Goal: Task Accomplishment & Management: Manage account settings

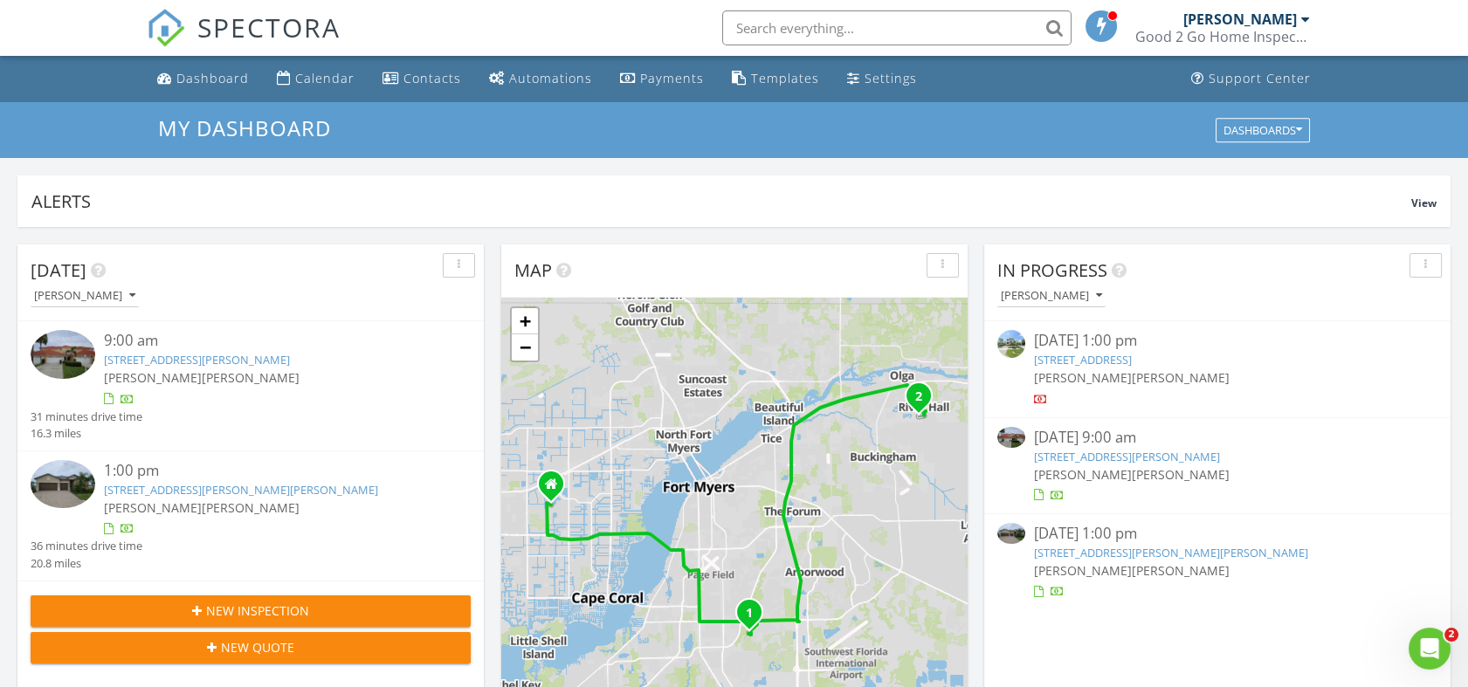
click at [189, 361] on link "13990 Eagle Ridge Lakes Dr #102, Fort Myers, FL 33912" at bounding box center [197, 360] width 186 height 16
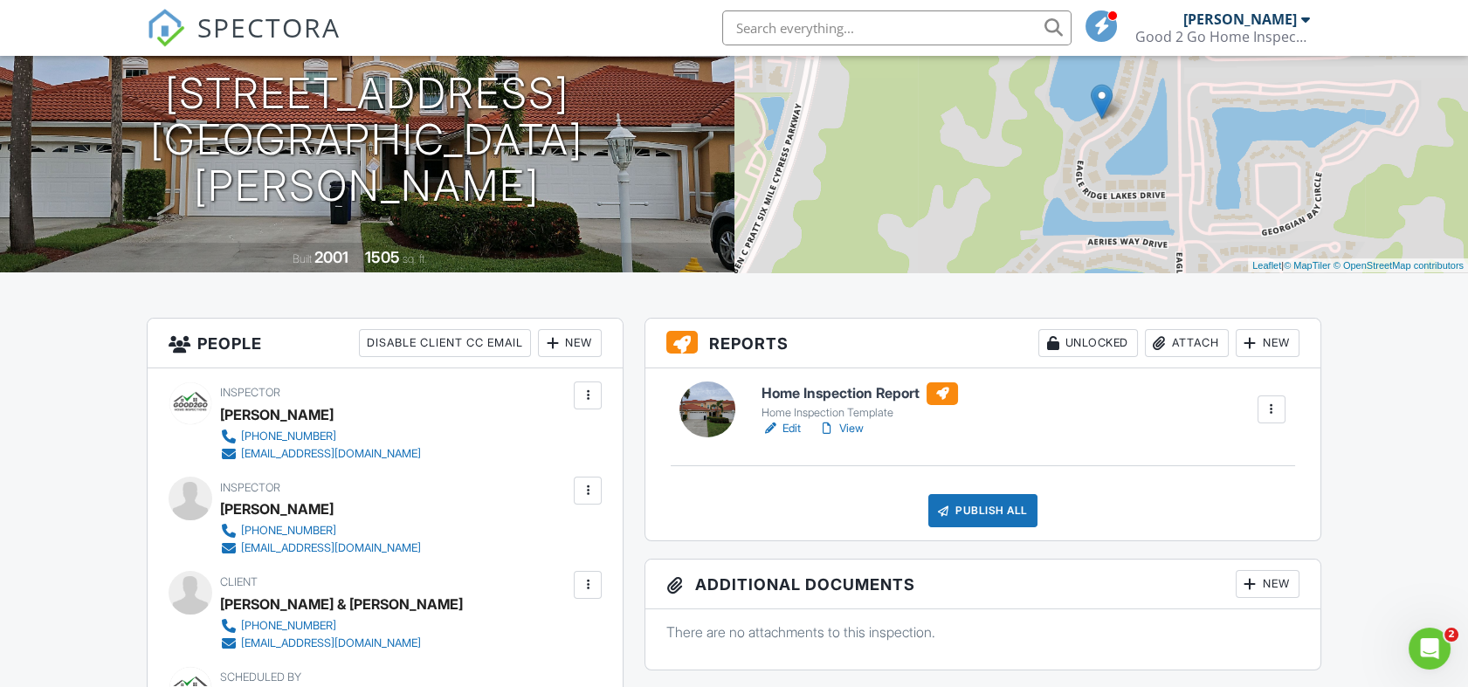
click at [860, 399] on h6 "Home Inspection Report" at bounding box center [859, 393] width 196 height 23
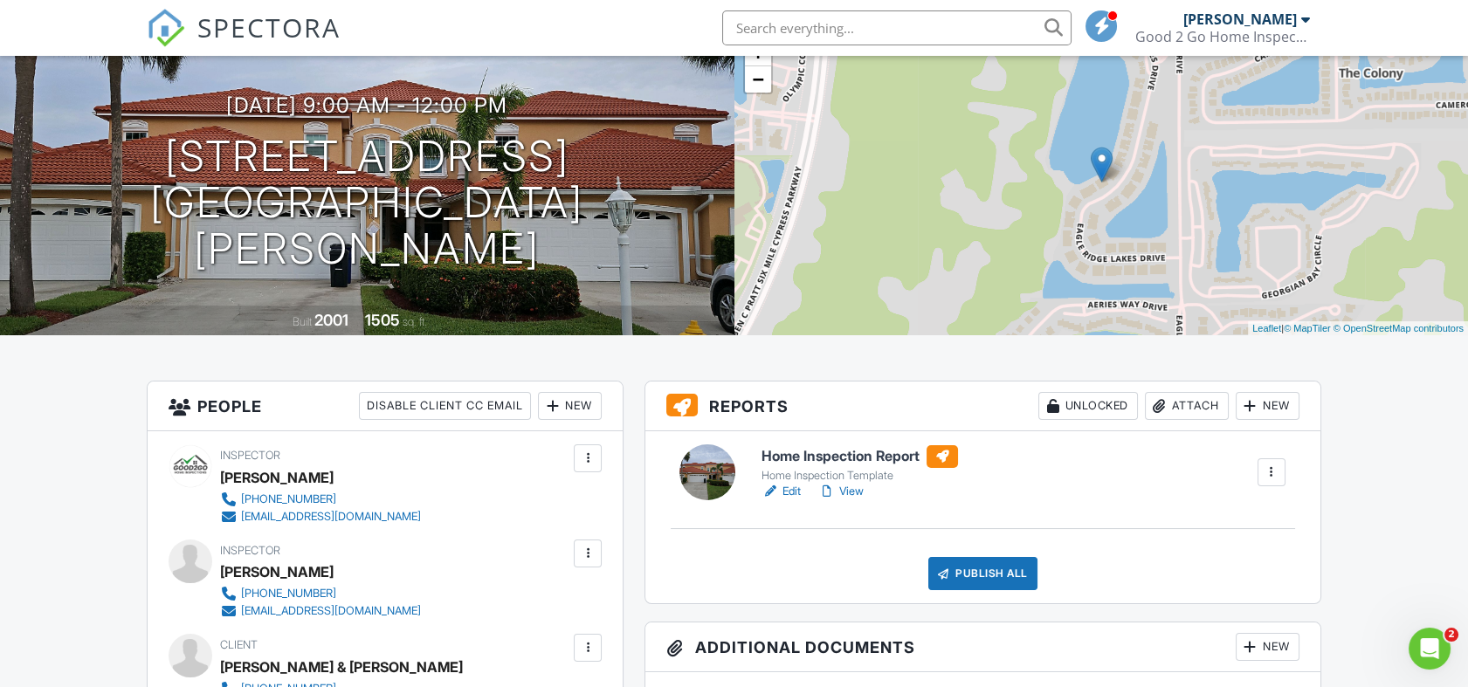
scroll to position [97, 0]
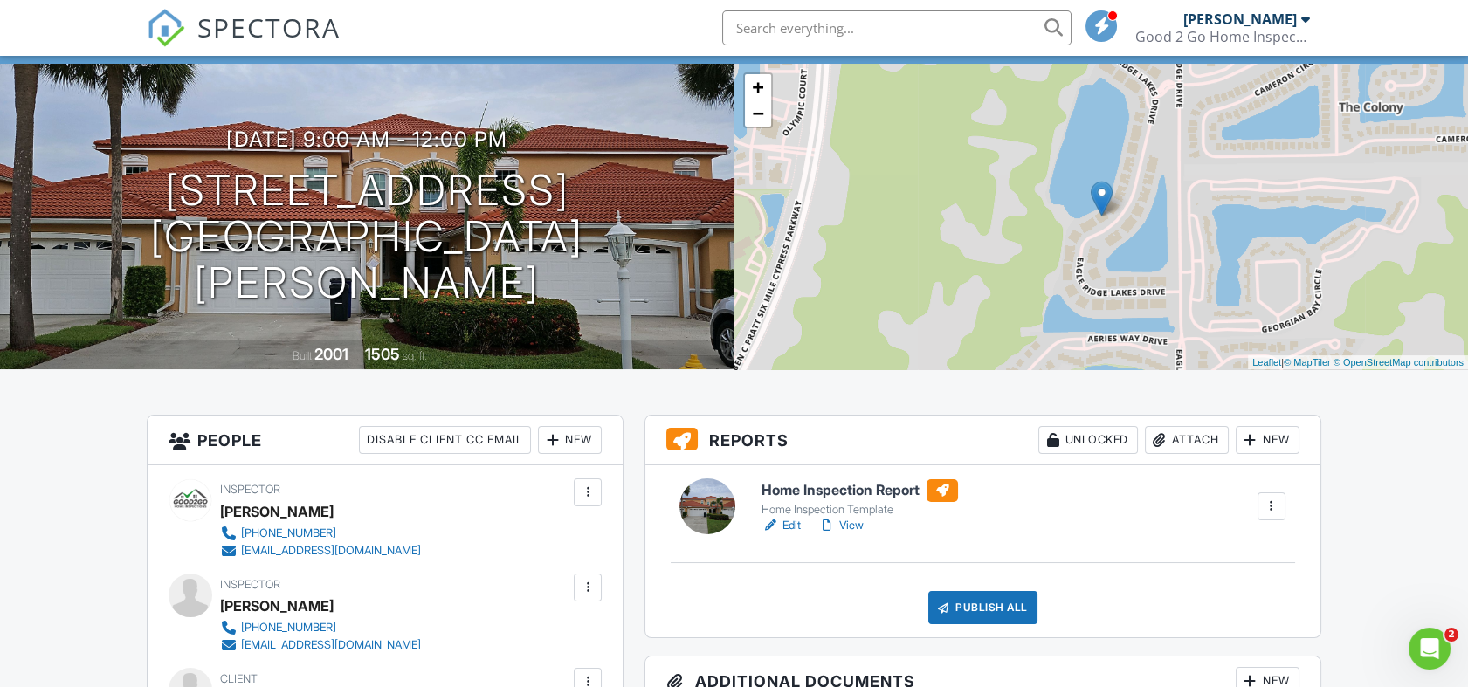
click at [857, 492] on h6 "Home Inspection Report" at bounding box center [859, 490] width 196 height 23
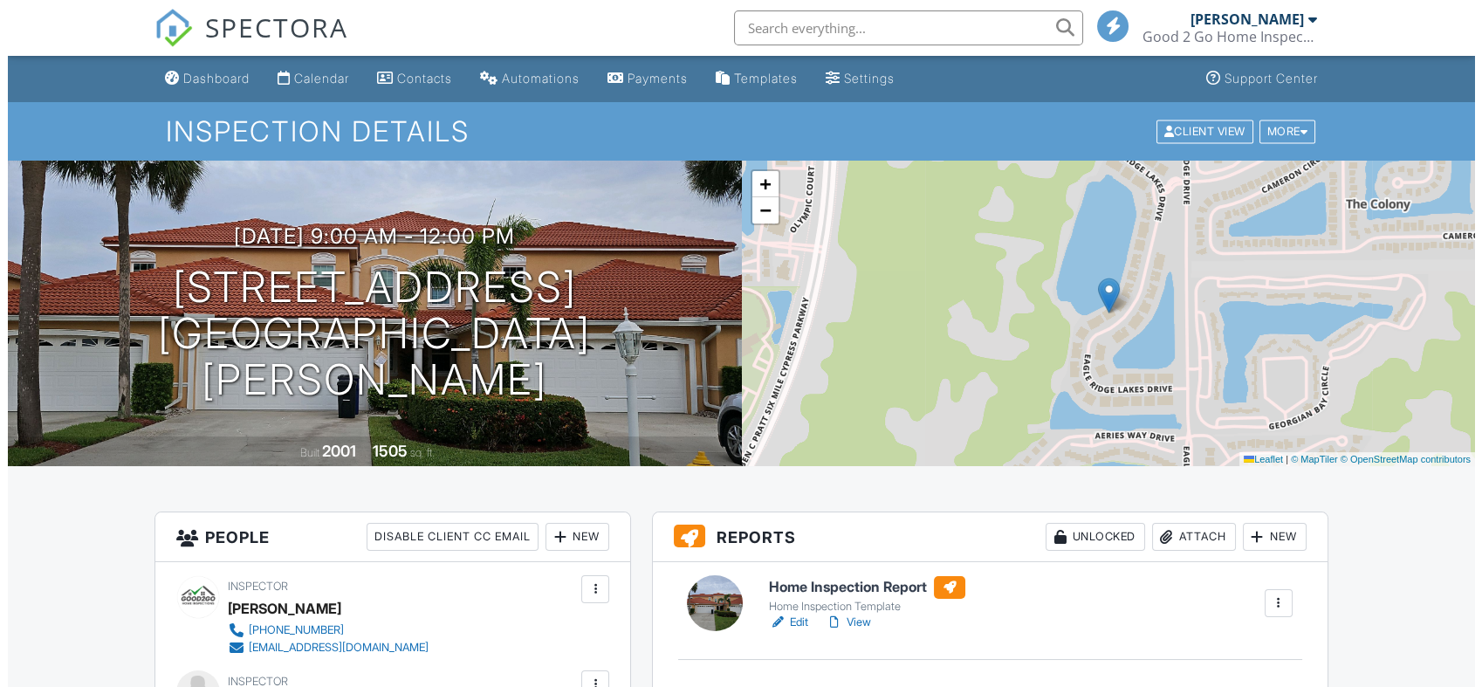
scroll to position [291, 0]
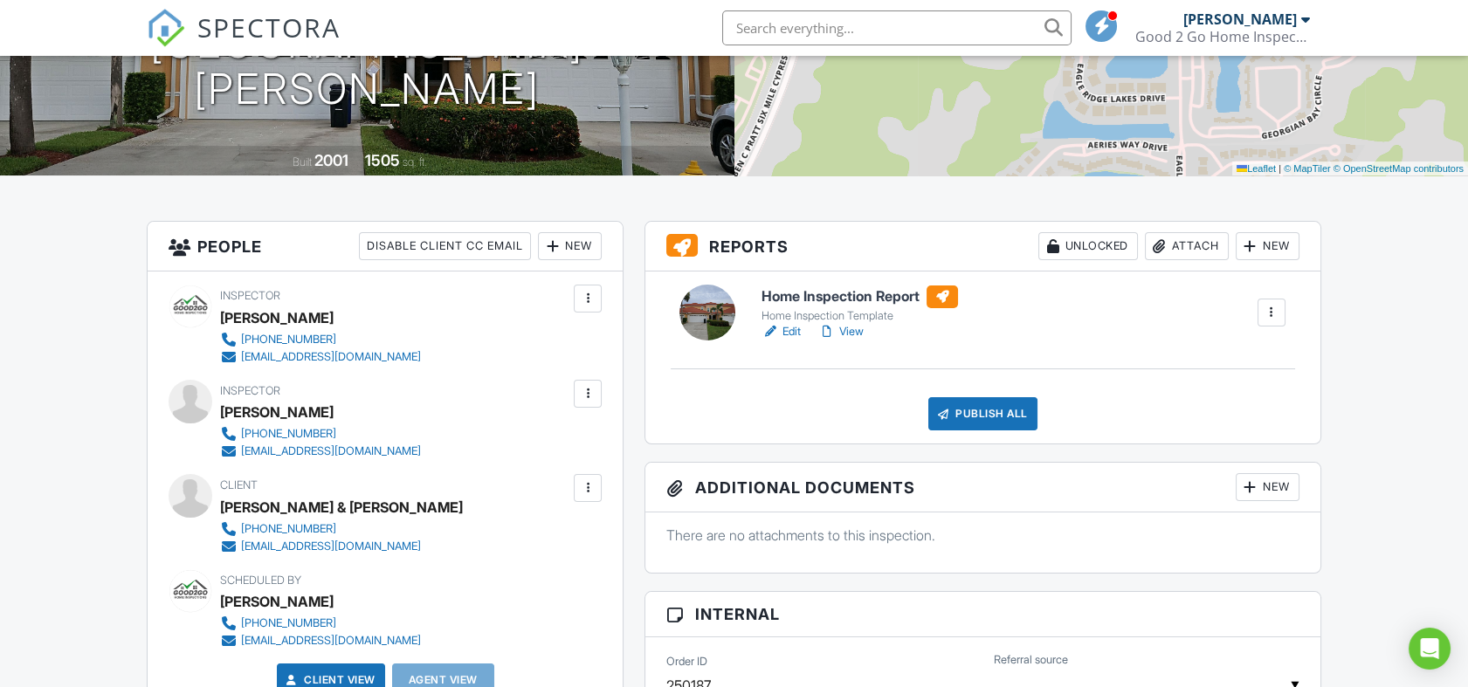
click at [992, 406] on div "Publish All" at bounding box center [982, 413] width 109 height 33
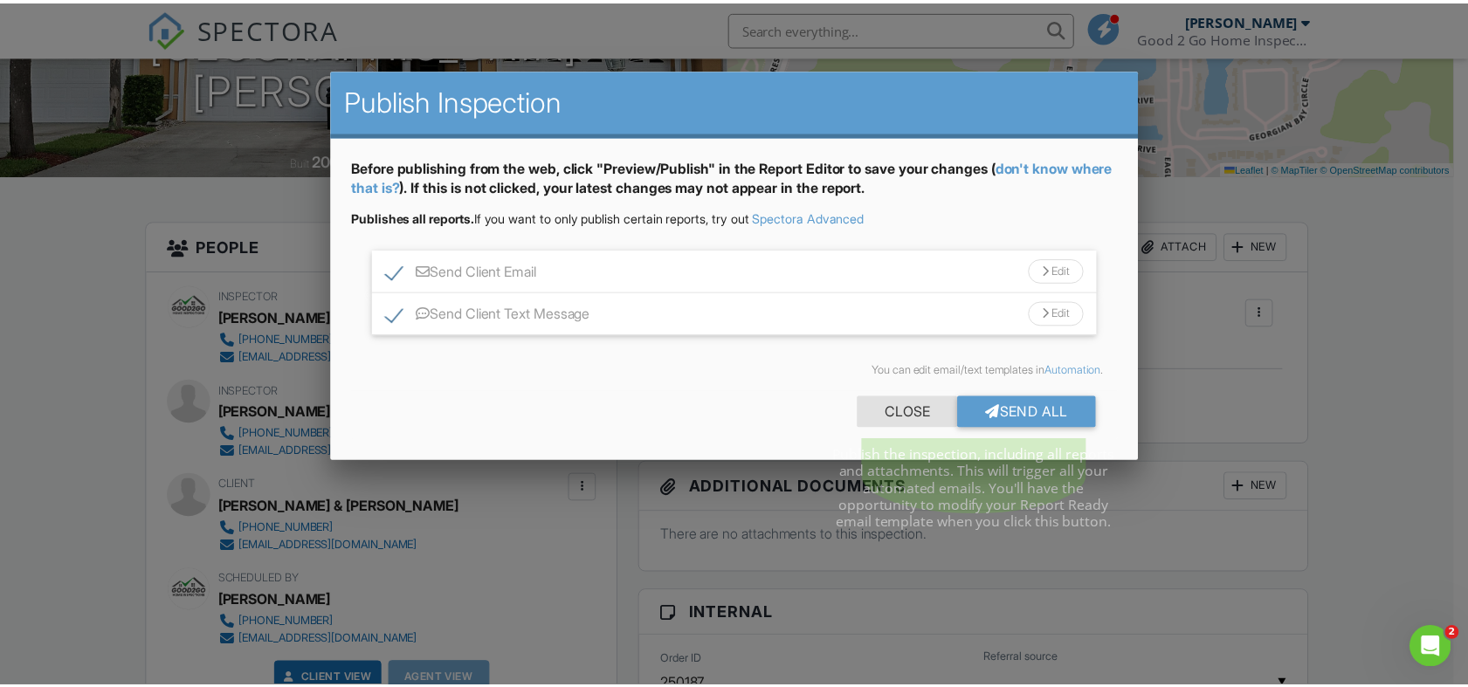
scroll to position [0, 0]
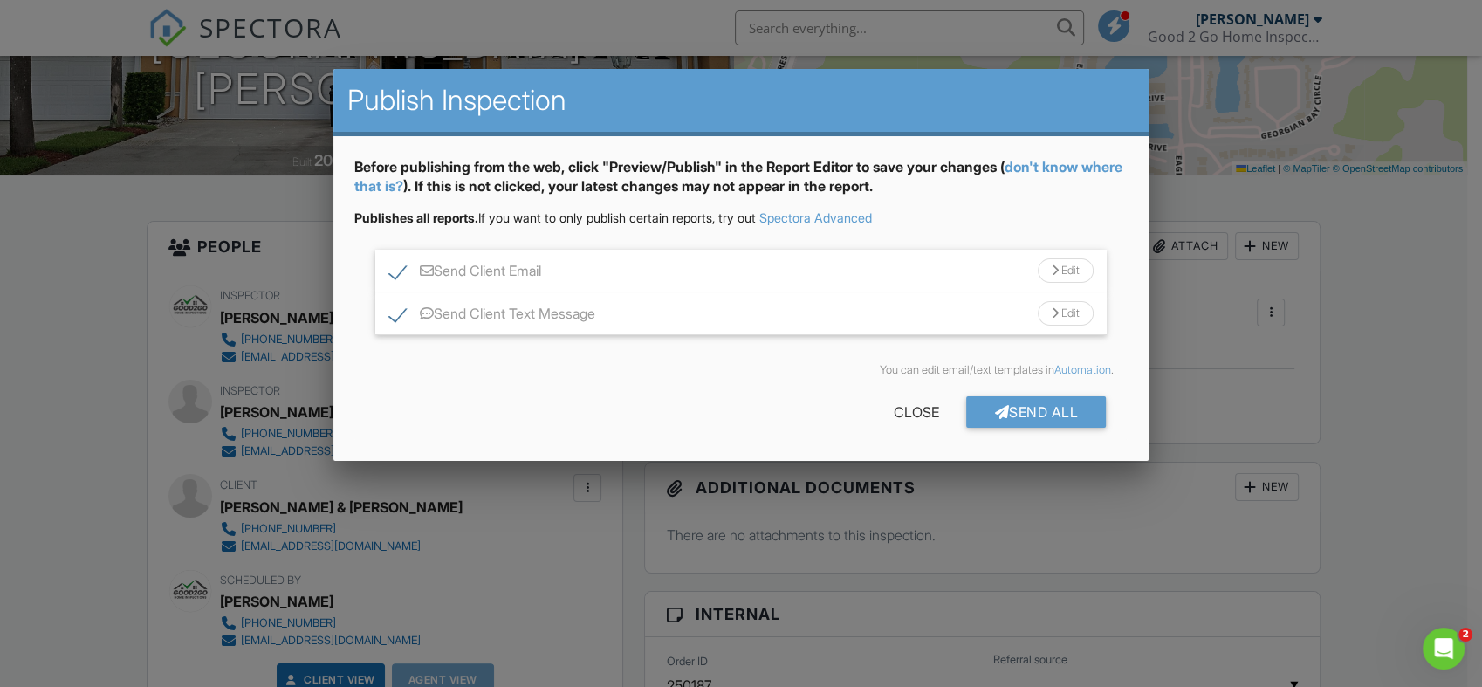
click at [608, 582] on div at bounding box center [741, 342] width 1482 height 859
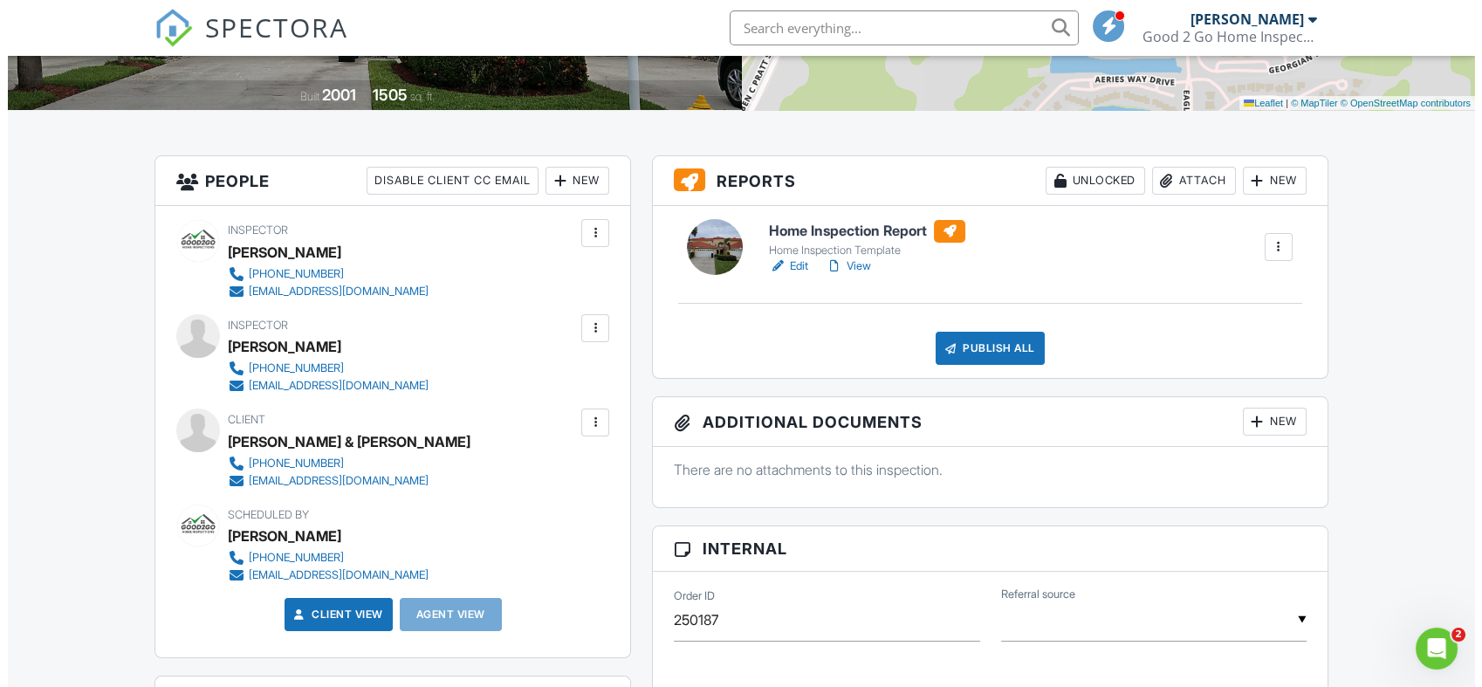
scroll to position [194, 0]
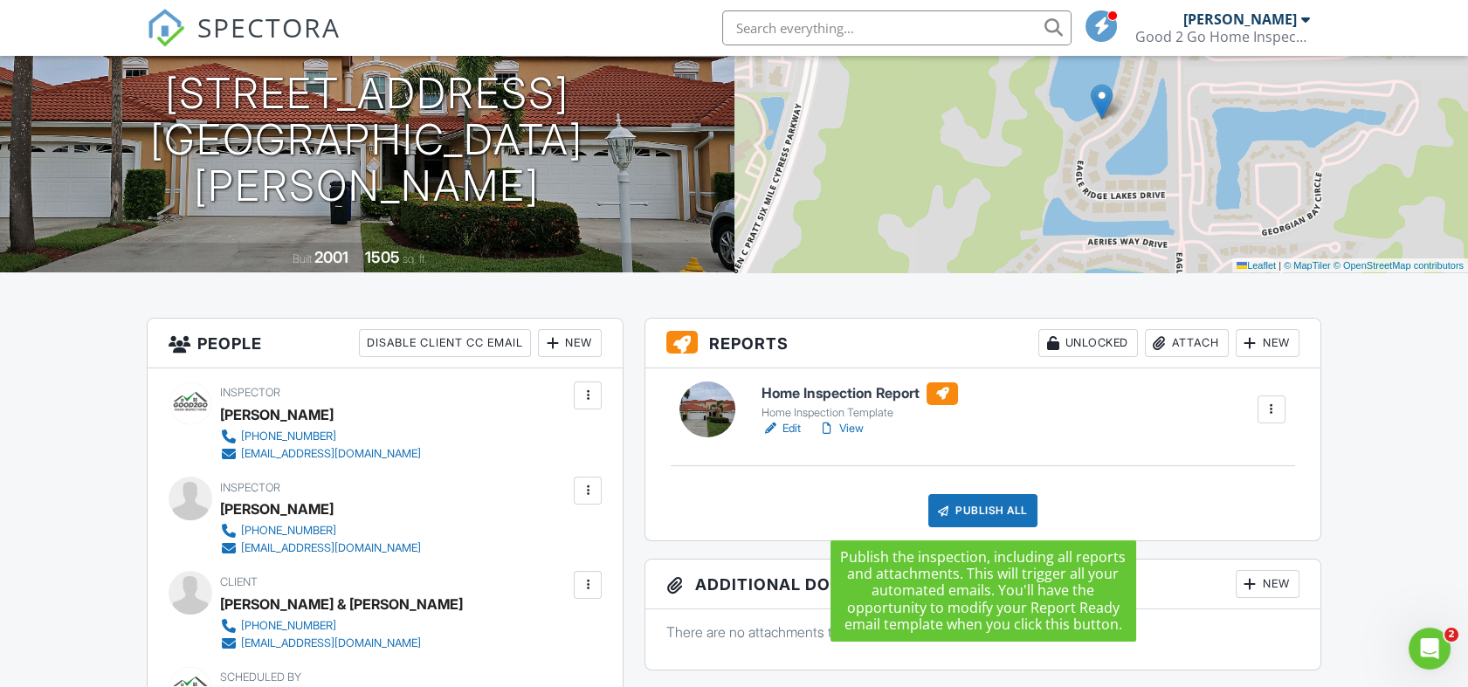
click at [994, 504] on div "Publish All" at bounding box center [982, 510] width 109 height 33
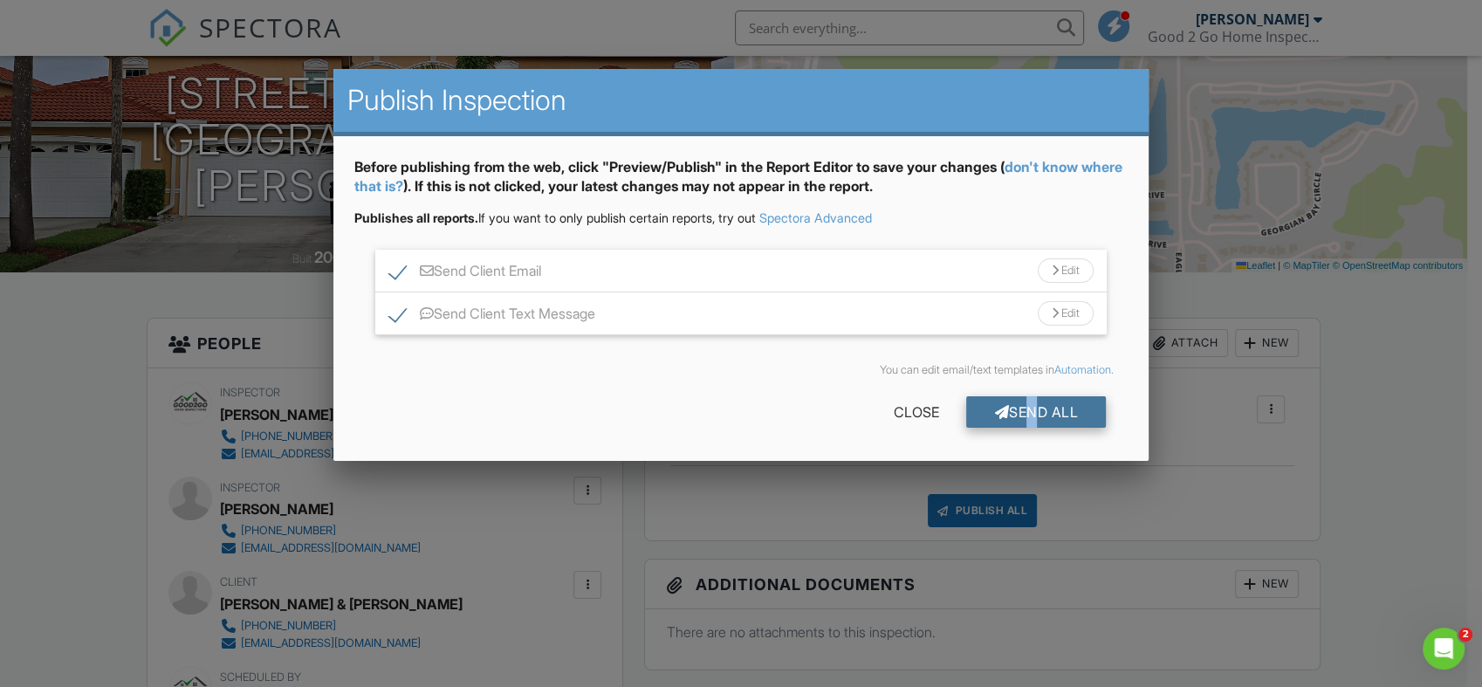
drag, startPoint x: 1015, startPoint y: 416, endPoint x: 1021, endPoint y: 408, distance: 10.0
click at [1021, 408] on div "Send All" at bounding box center [1036, 411] width 140 height 31
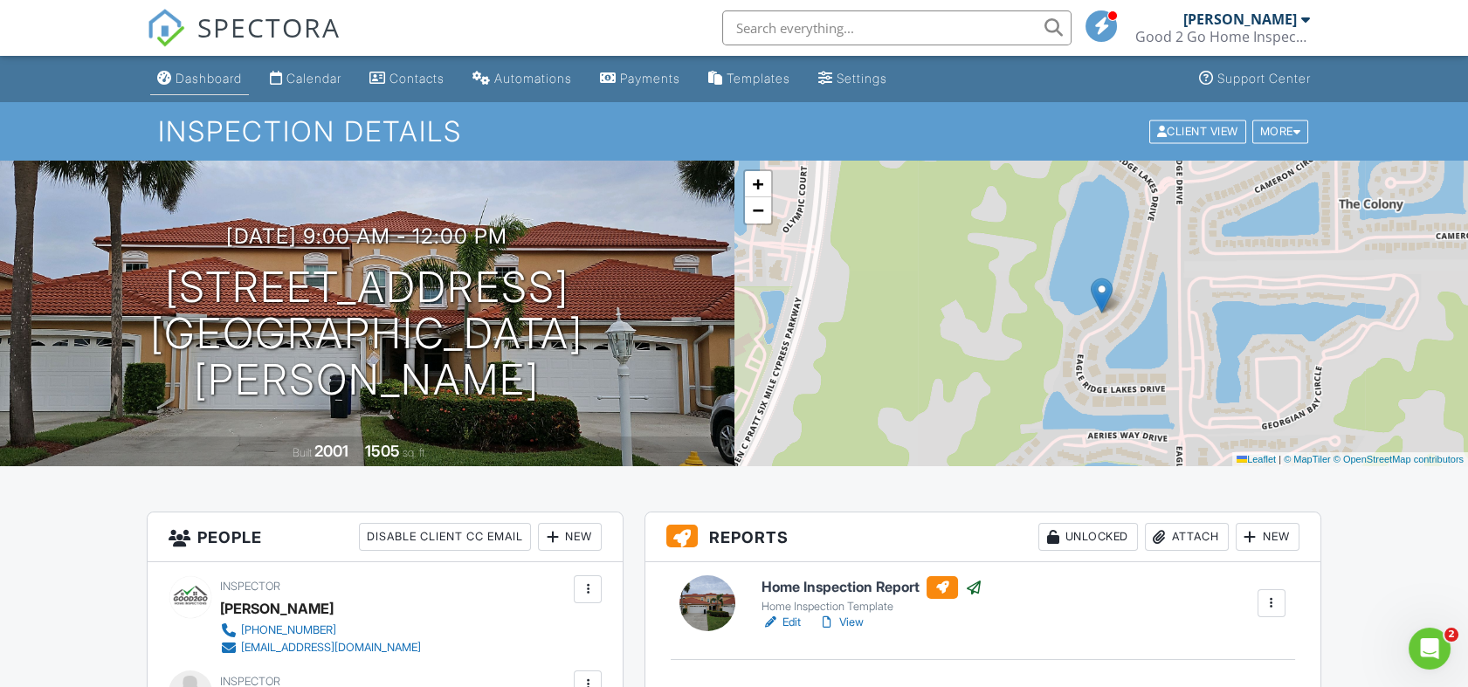
click at [230, 75] on div "Dashboard" at bounding box center [208, 78] width 66 height 15
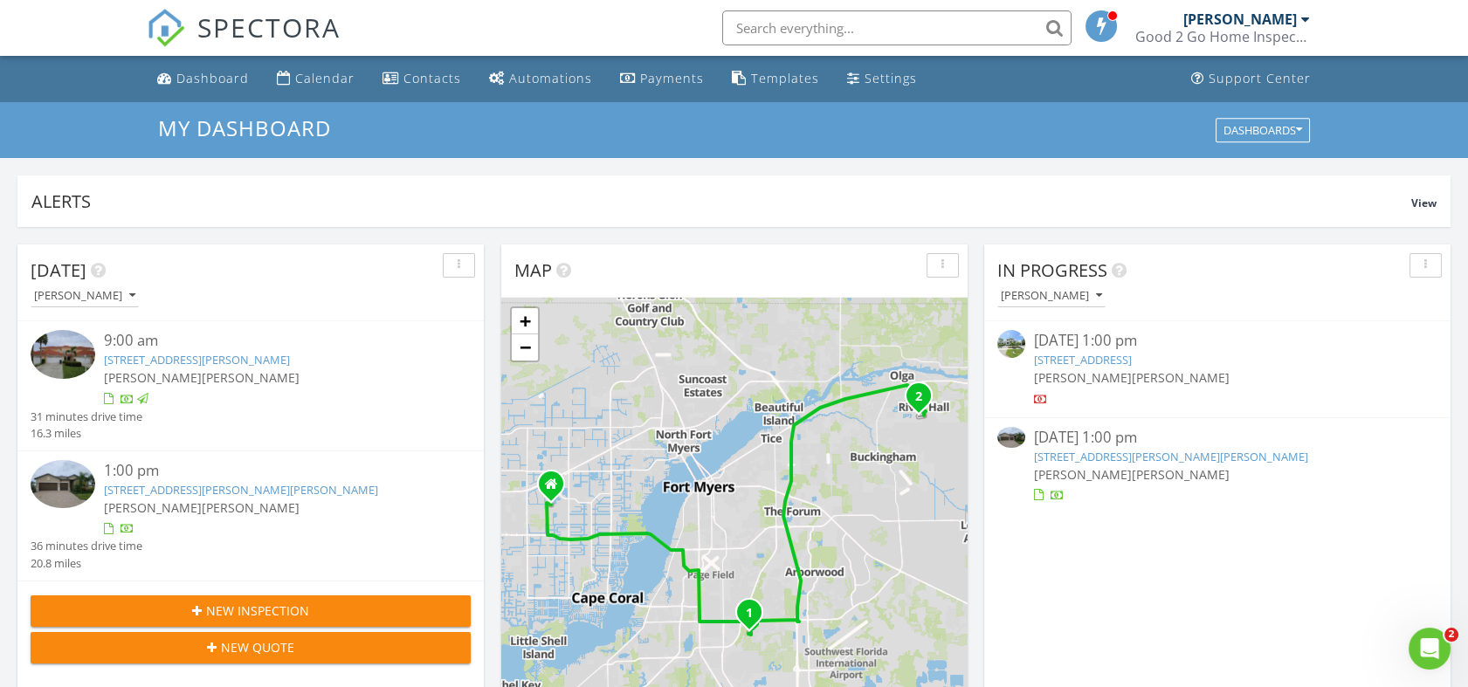
click at [180, 500] on span "[PERSON_NAME]" at bounding box center [153, 507] width 98 height 17
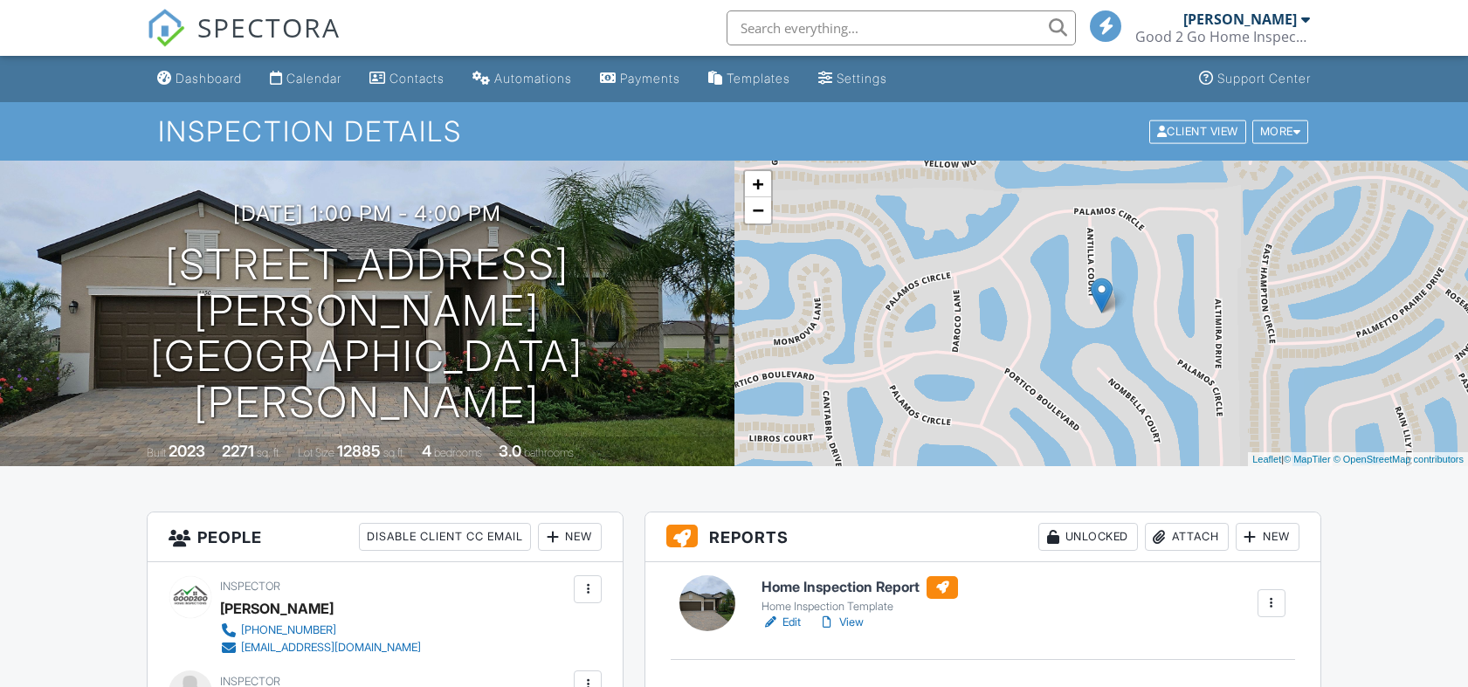
scroll to position [194, 0]
